Goal: Check status

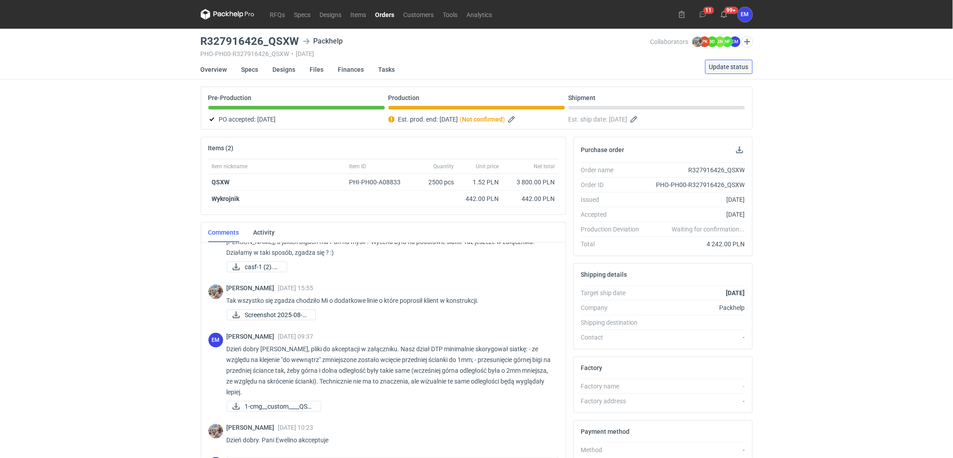
click at [736, 64] on span "Update status" at bounding box center [728, 67] width 39 height 6
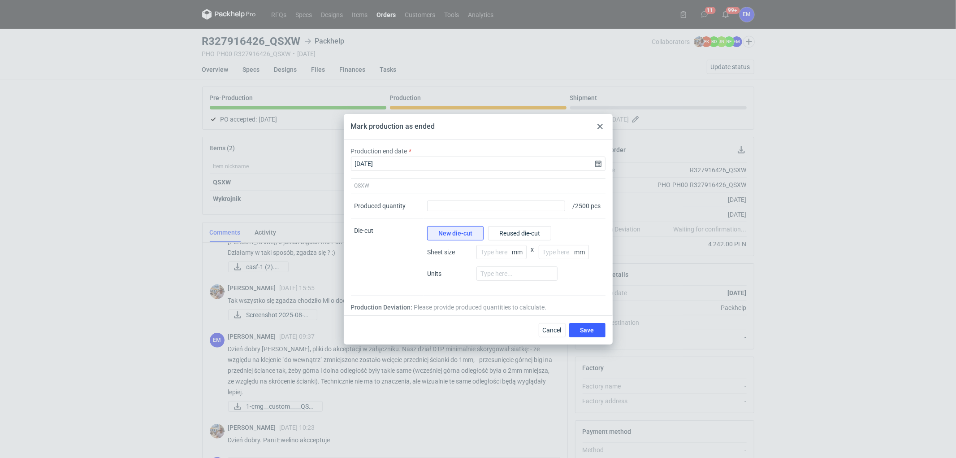
click at [602, 124] on icon at bounding box center [599, 126] width 5 height 5
